Goal: Communication & Community: Ask a question

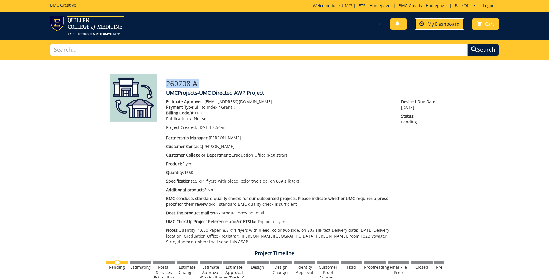
click at [439, 27] on link "My Dashboard" at bounding box center [439, 24] width 49 height 11
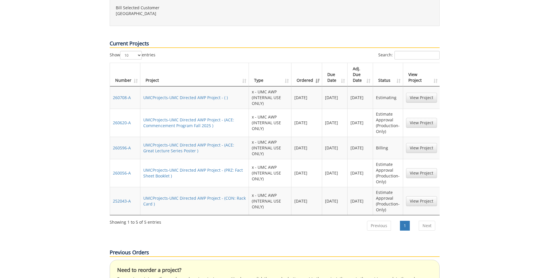
scroll to position [405, 0]
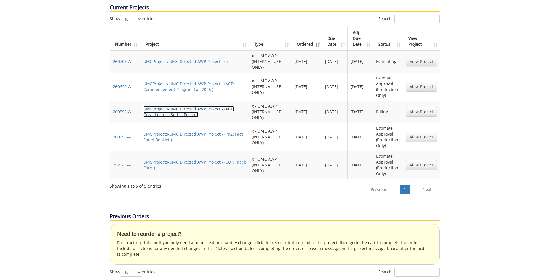
click at [218, 106] on link "UMCProjects-UMC Directed AWP Project - (ACE: Great Lecture Series Poster )" at bounding box center [188, 111] width 91 height 11
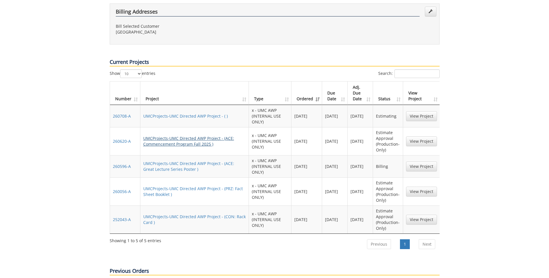
scroll to position [347, 0]
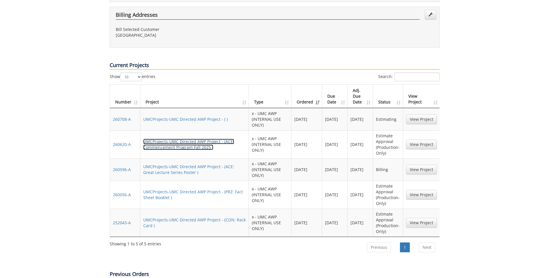
click at [197, 139] on link "UMCProjects-UMC Directed AWP Project - (ACE: Commencement Program Fall 2025 )" at bounding box center [188, 144] width 91 height 11
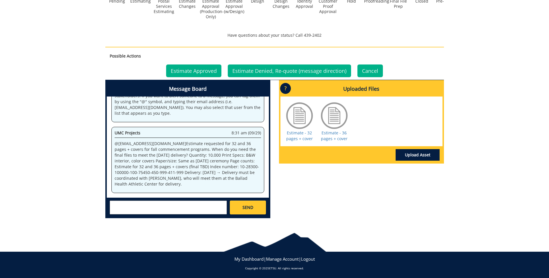
scroll to position [279, 0]
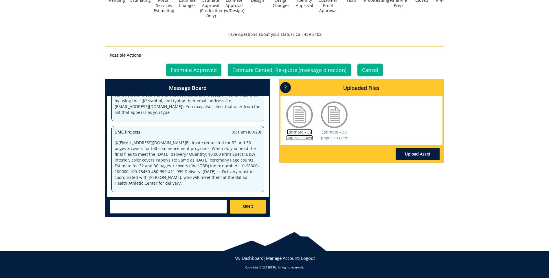
click at [296, 135] on link "Estimate - 32 pages + cover" at bounding box center [299, 134] width 27 height 11
click at [341, 141] on div "Estimate - 36 pages + cover" at bounding box center [334, 120] width 29 height 41
click at [339, 132] on link "Estimate - 36 pages + cover" at bounding box center [334, 134] width 27 height 11
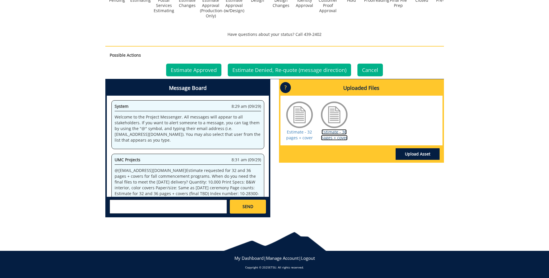
scroll to position [28, 0]
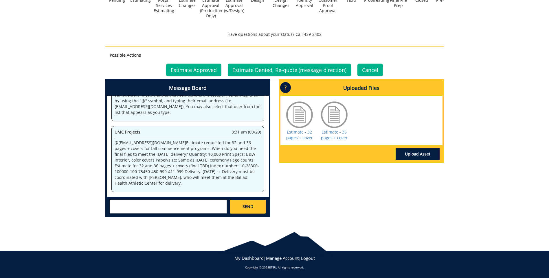
click at [145, 205] on textarea at bounding box center [168, 207] width 117 height 14
drag, startPoint x: 123, startPoint y: 155, endPoint x: 164, endPoint y: 156, distance: 40.8
click at [164, 156] on p "@ [EMAIL_ADDRESS][DOMAIN_NAME] Estimate requested for 32 and 36 pages + covers …" at bounding box center [188, 163] width 146 height 46
copy p "[DATE] delivery"
click at [218, 203] on textarea "@[EMAIL_ADDRESS][DOMAIN_NAME] when is final files needed to meet" at bounding box center [168, 207] width 117 height 14
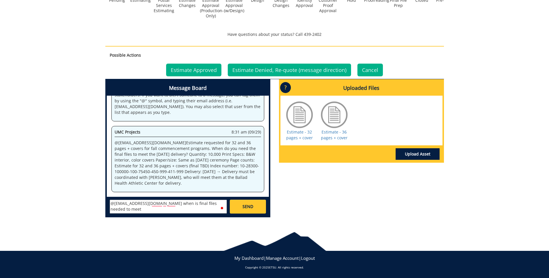
paste textarea "[DATE] delivery"
click at [161, 203] on textarea "@[EMAIL_ADDRESS][DOMAIN_NAME] when are final files needed to meet [DATE] delive…" at bounding box center [168, 207] width 117 height 14
click at [177, 204] on textarea "@[EMAIL_ADDRESS][DOMAIN_NAME] When are final files needed to meet [DATE] delive…" at bounding box center [168, 207] width 117 height 14
type textarea "@[EMAIL_ADDRESS][DOMAIN_NAME] When are the final files needed to meet [DATE] de…"
click at [245, 207] on span "SEND" at bounding box center [248, 207] width 11 height 6
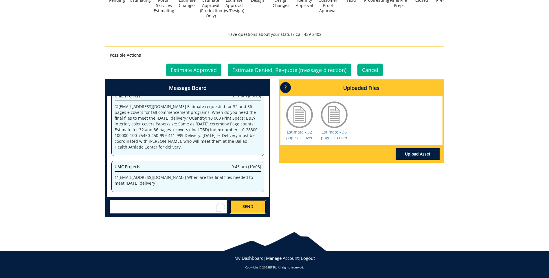
scroll to position [1349, 0]
